Goal: Transaction & Acquisition: Purchase product/service

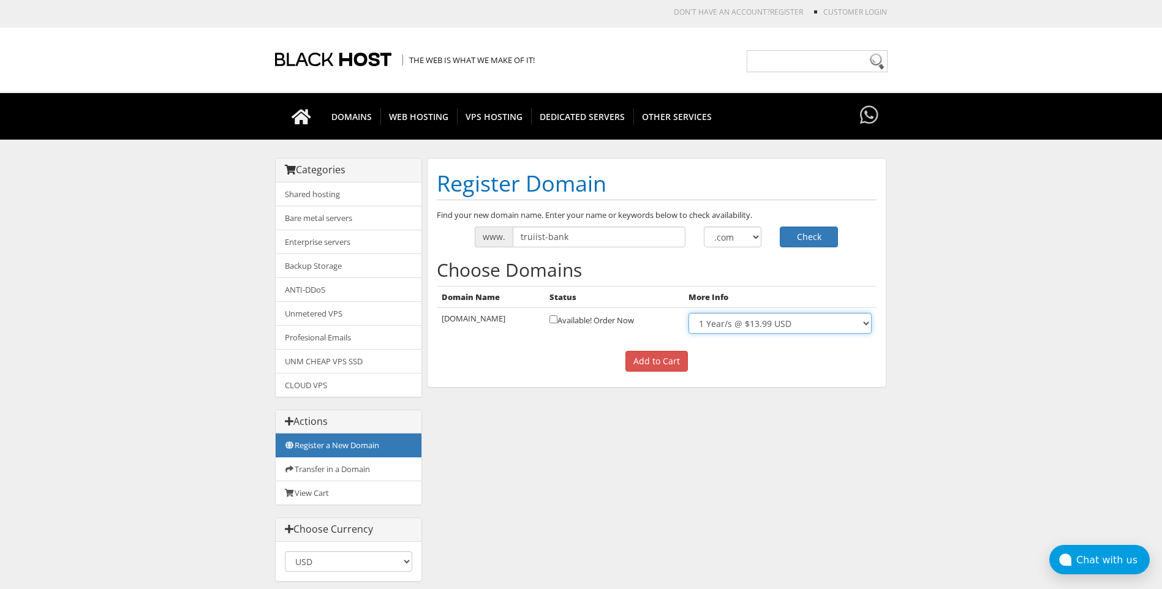
click at [768, 327] on select "1 Year/s @ $13.99 USD" at bounding box center [779, 323] width 182 height 21
click at [651, 367] on input "Add to Cart" at bounding box center [656, 361] width 62 height 21
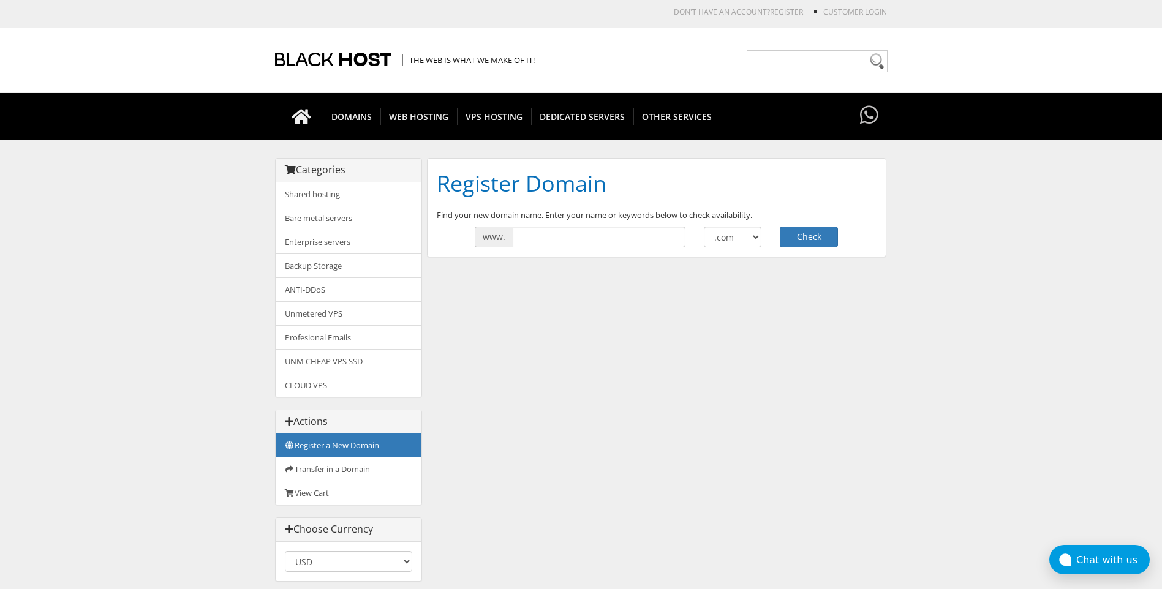
drag, startPoint x: 560, startPoint y: 363, endPoint x: 547, endPoint y: 354, distance: 15.8
click at [328, 496] on link "View Cart" at bounding box center [349, 493] width 146 height 24
